Goal: Navigation & Orientation: Find specific page/section

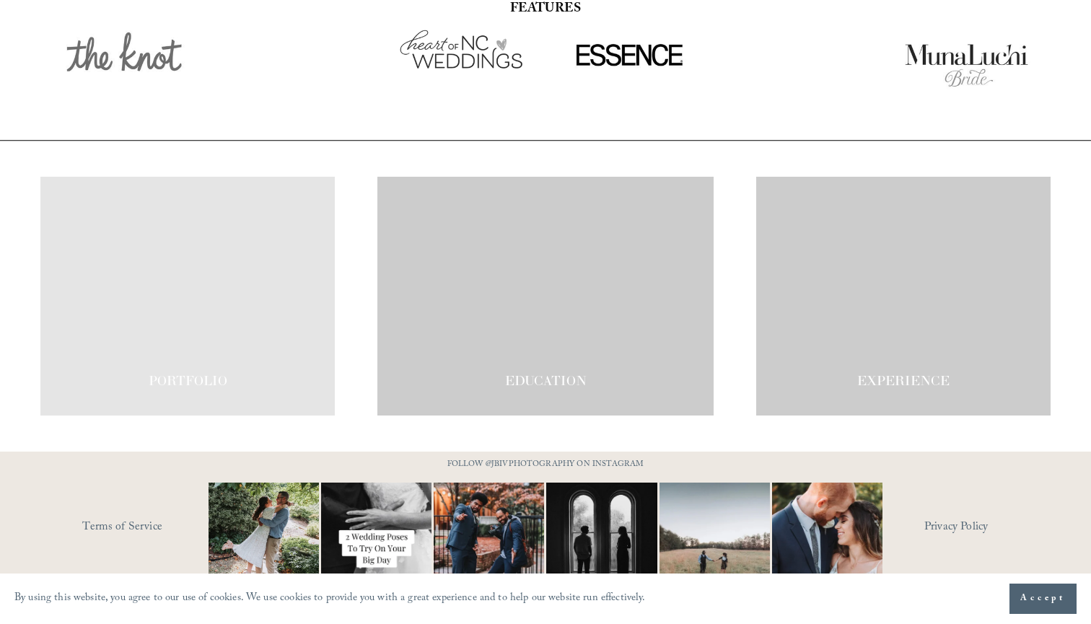
scroll to position [2417, 0]
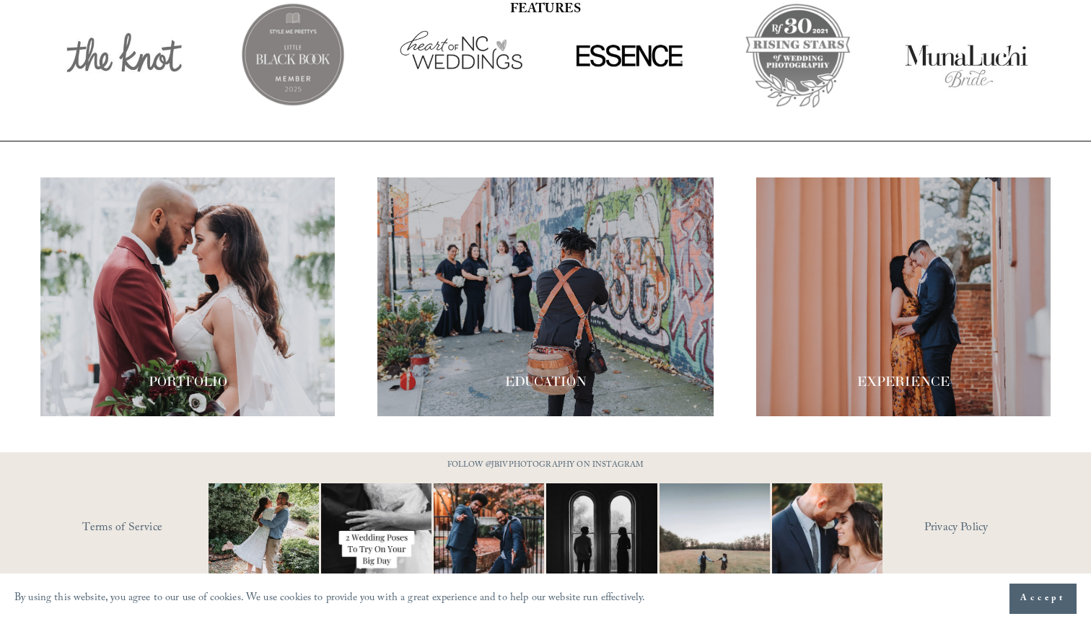
click at [131, 517] on link "Terms of Service" at bounding box center [166, 528] width 168 height 22
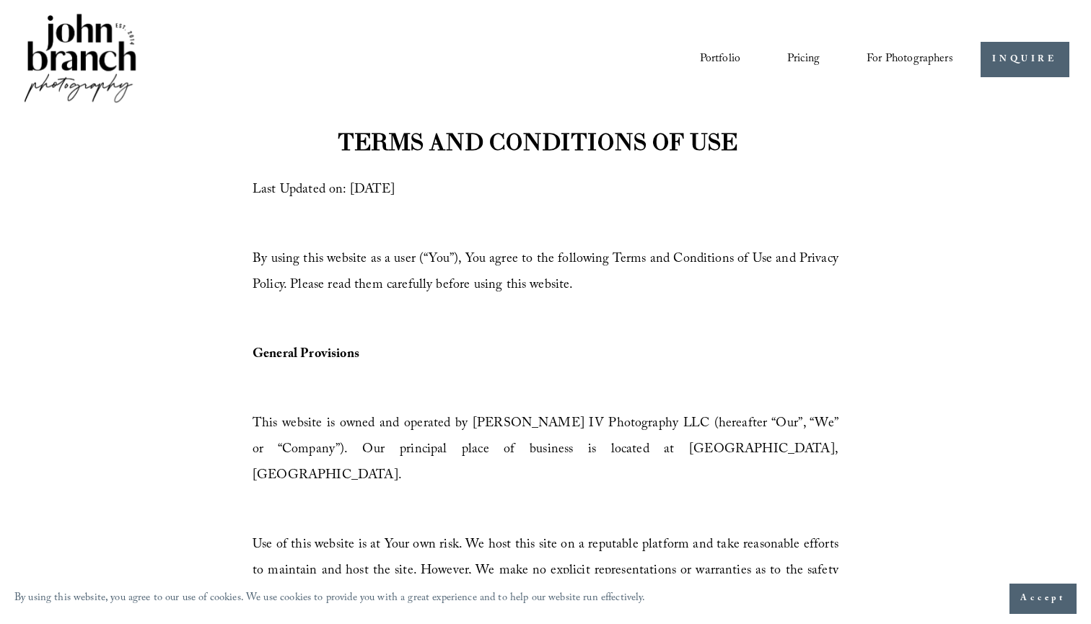
click at [713, 52] on link "Portfolio" at bounding box center [720, 59] width 40 height 25
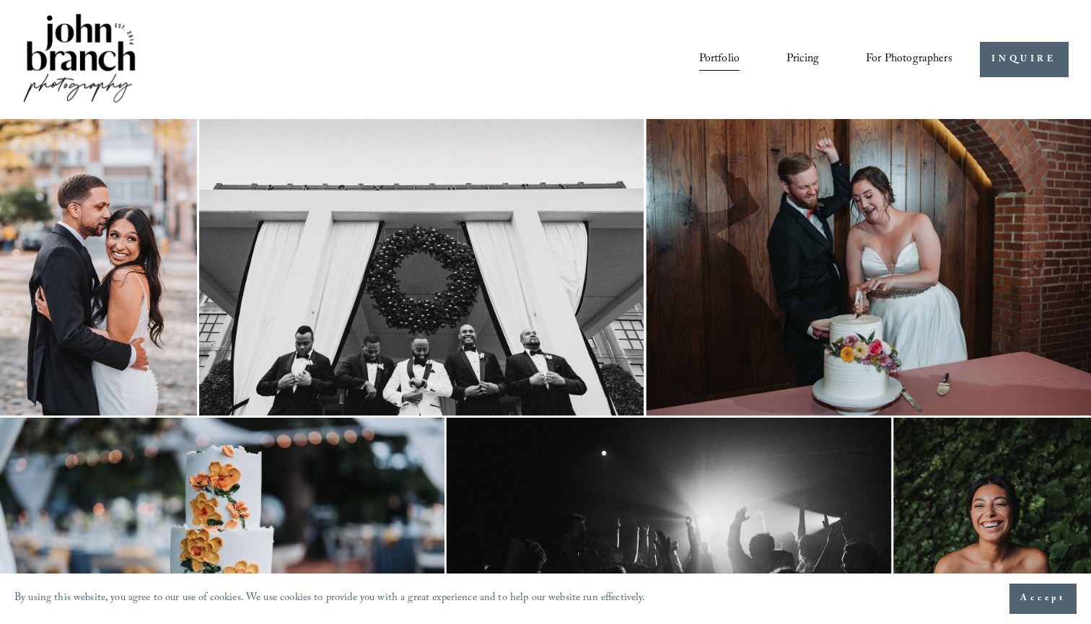
scroll to position [0, 1]
click at [817, 60] on link "Pricing" at bounding box center [803, 59] width 32 height 25
